Goal: Task Accomplishment & Management: Manage account settings

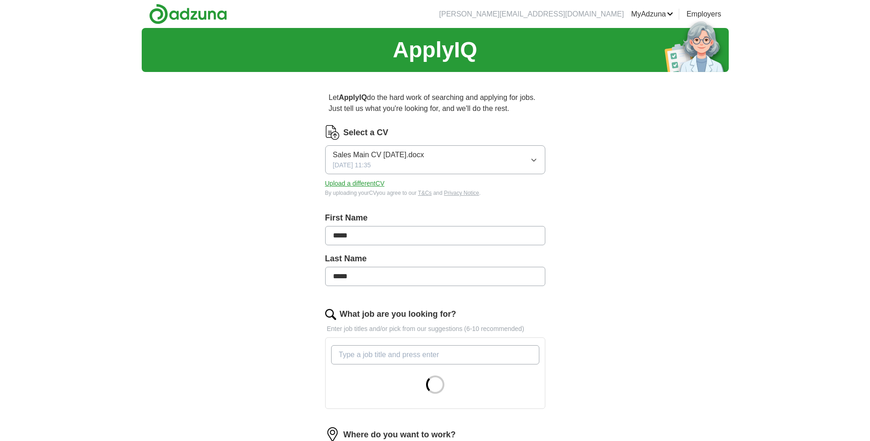
click at [356, 186] on button "Upload a different CV" at bounding box center [355, 184] width 60 height 10
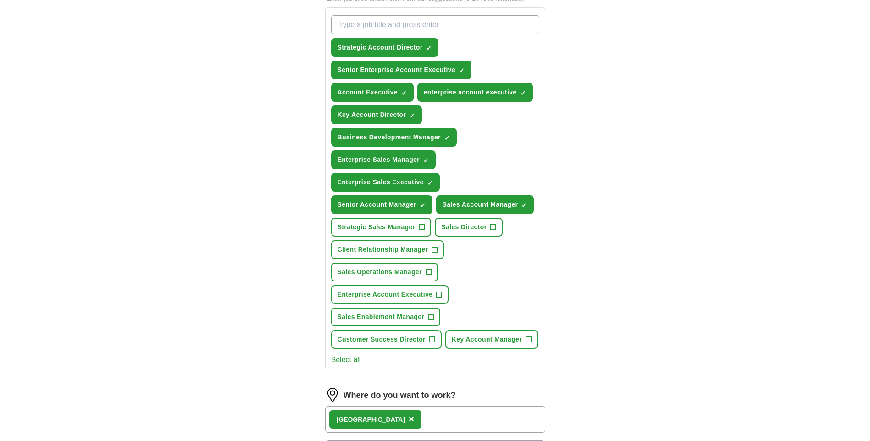
scroll to position [336, 0]
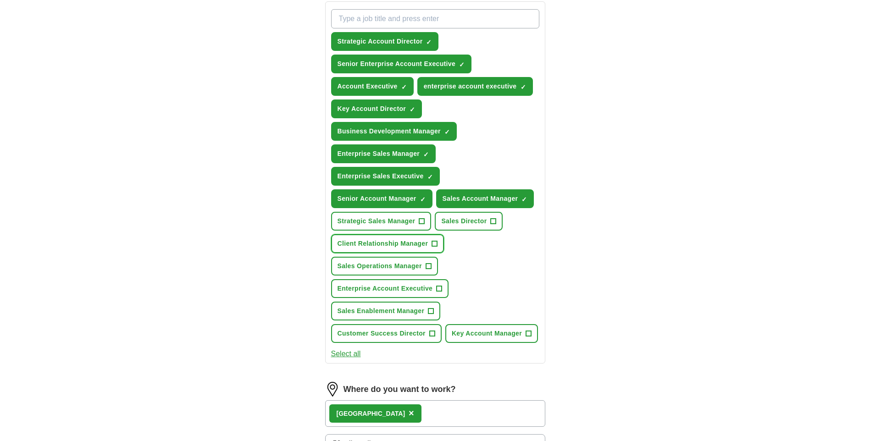
click at [436, 243] on span "+" at bounding box center [435, 243] width 6 height 7
click at [440, 288] on span "+" at bounding box center [439, 288] width 6 height 7
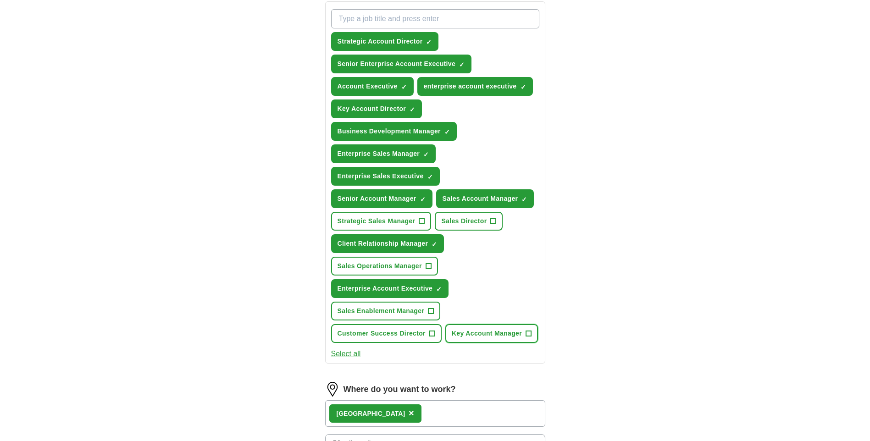
click at [529, 335] on span "+" at bounding box center [529, 333] width 6 height 7
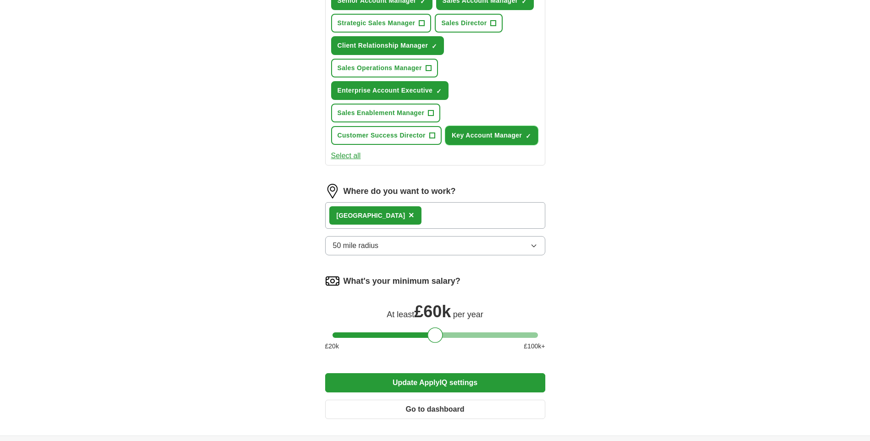
scroll to position [550, 0]
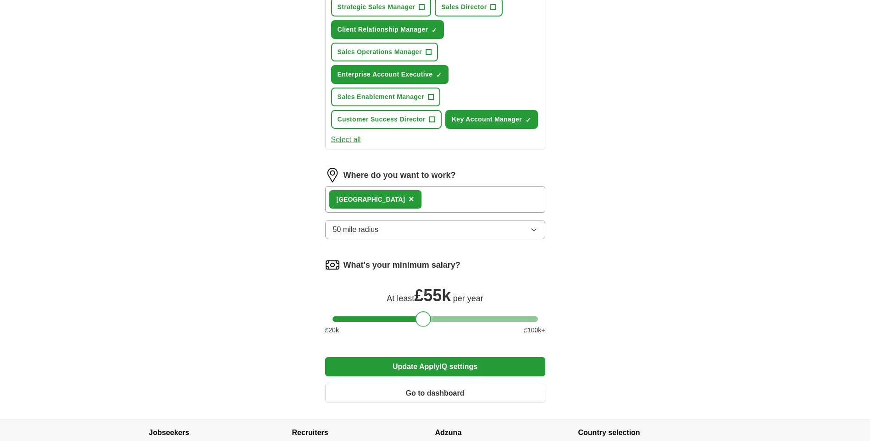
drag, startPoint x: 435, startPoint y: 317, endPoint x: 423, endPoint y: 316, distance: 12.0
click at [423, 316] on div at bounding box center [423, 319] width 16 height 16
click at [533, 231] on icon "button" at bounding box center [533, 230] width 4 height 2
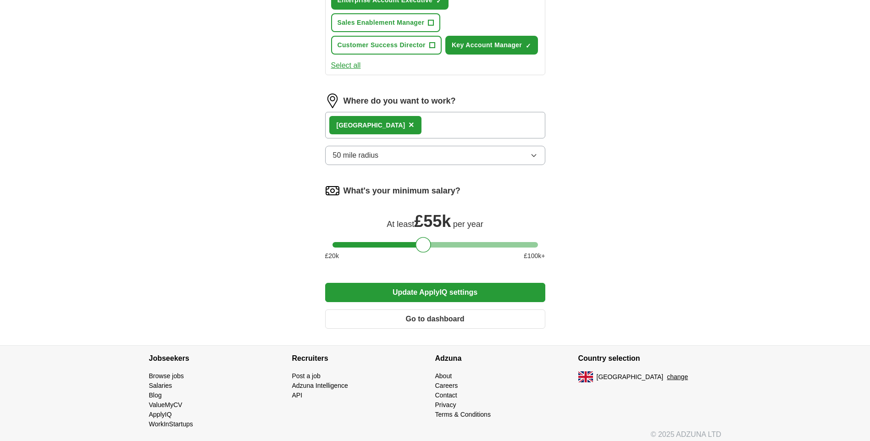
scroll to position [631, 0]
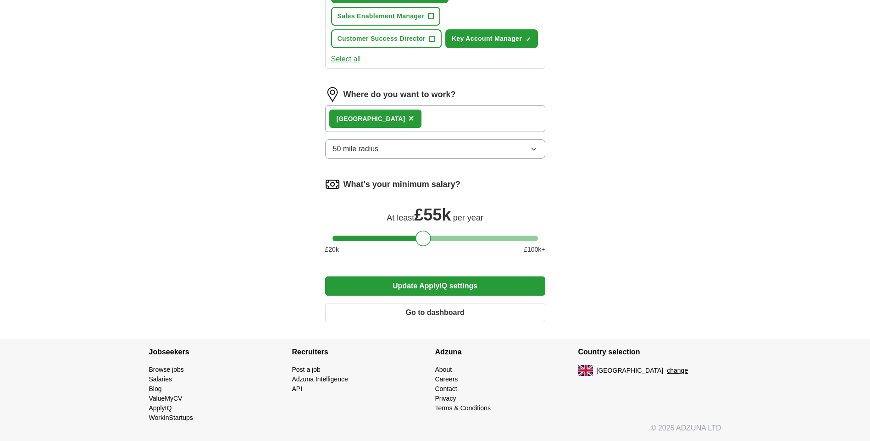
click at [433, 281] on button "Update ApplyIQ settings" at bounding box center [435, 285] width 220 height 19
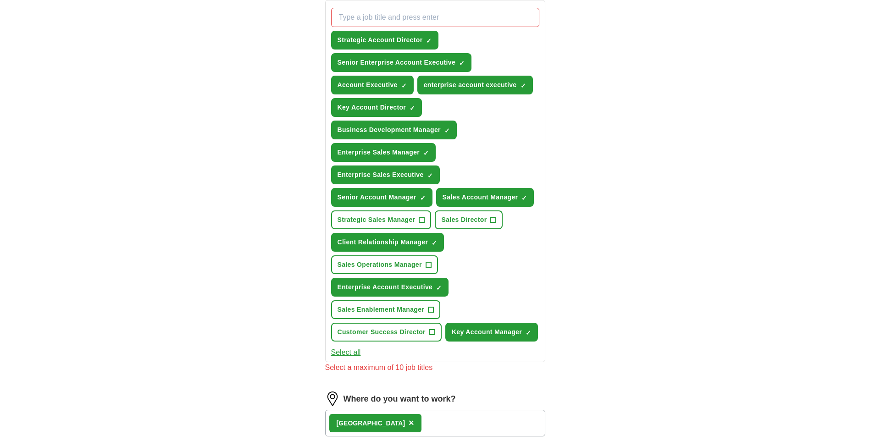
scroll to position [325, 0]
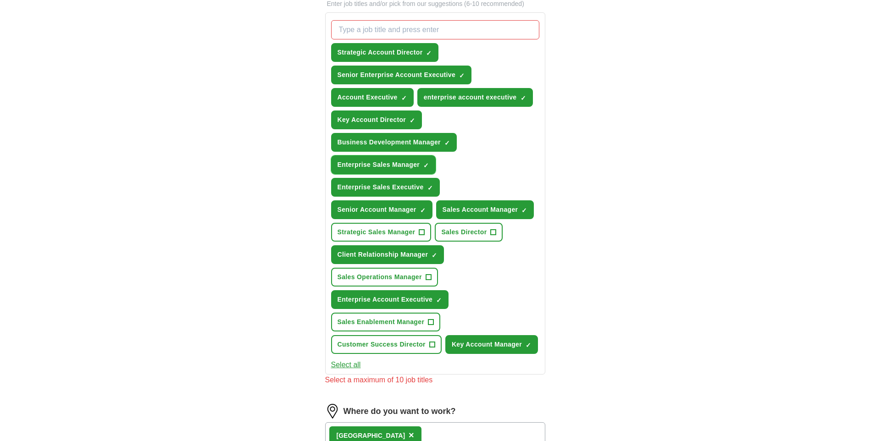
click at [425, 164] on span "✓" at bounding box center [426, 165] width 6 height 7
click at [523, 95] on span "✓" at bounding box center [523, 97] width 6 height 7
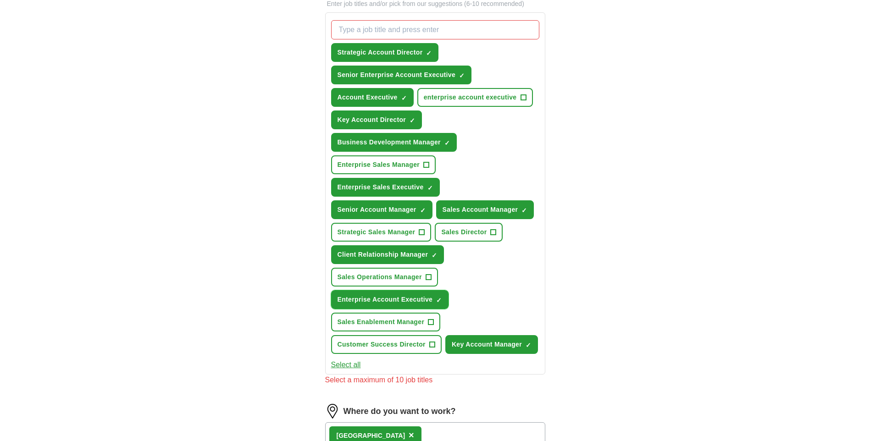
click at [437, 299] on span "✓" at bounding box center [439, 300] width 6 height 7
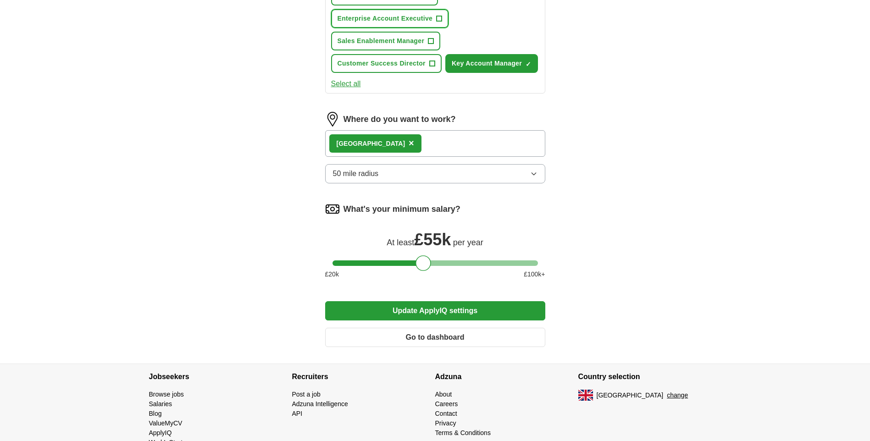
scroll to position [631, 0]
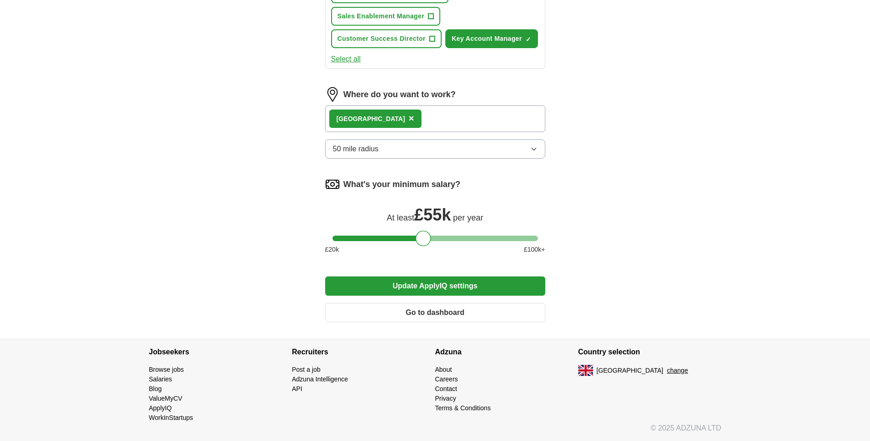
click at [440, 285] on button "Update ApplyIQ settings" at bounding box center [435, 285] width 220 height 19
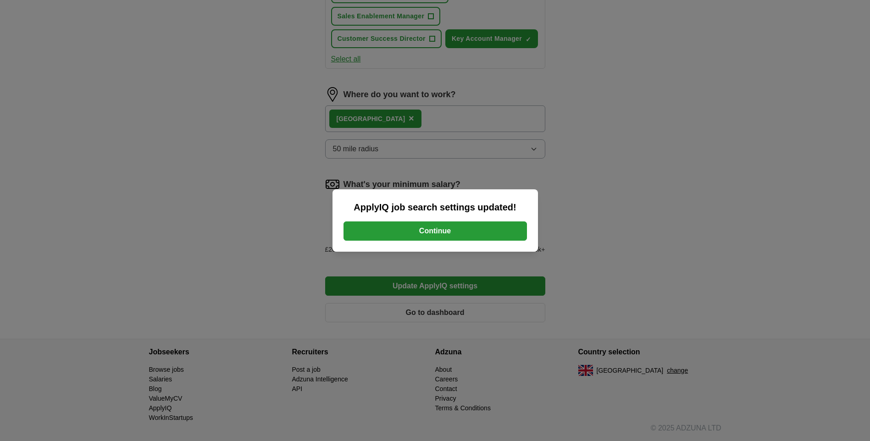
click at [441, 230] on button "Continue" at bounding box center [434, 230] width 183 height 19
